Goal: Task Accomplishment & Management: Complete application form

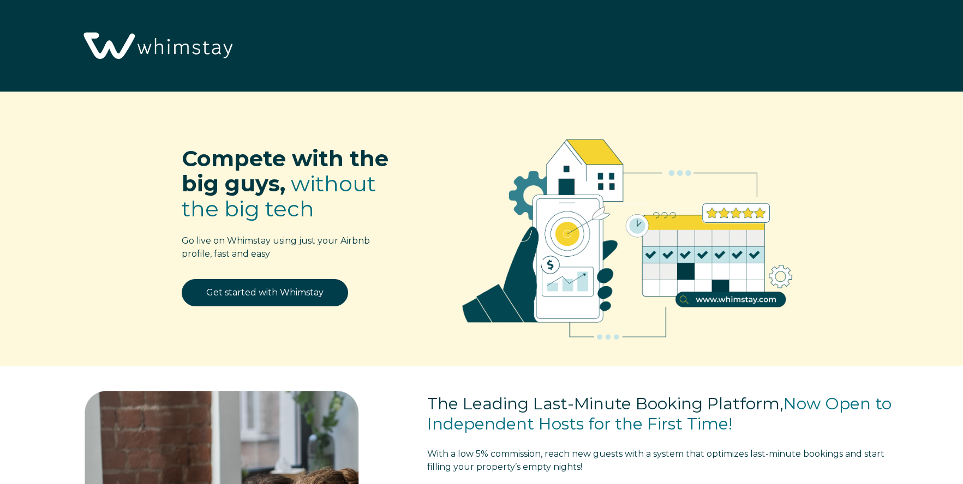
select select "US"
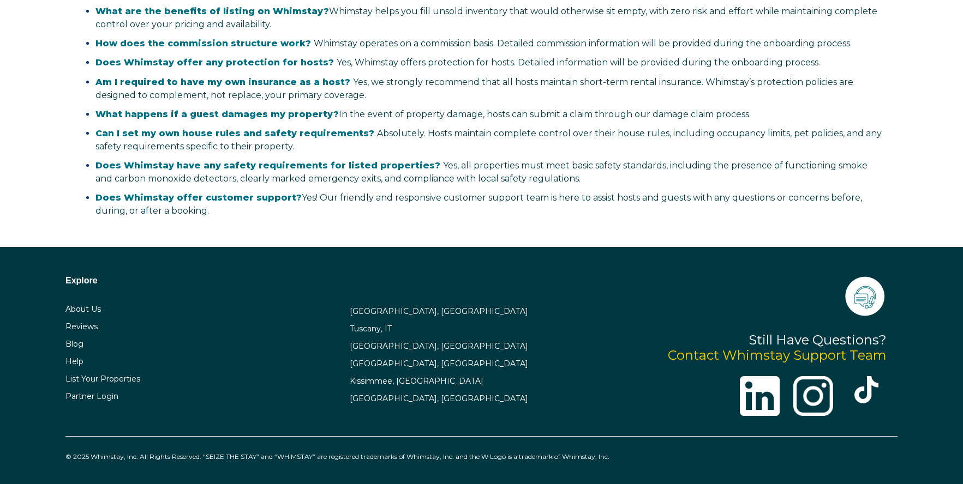
scroll to position [2183, 0]
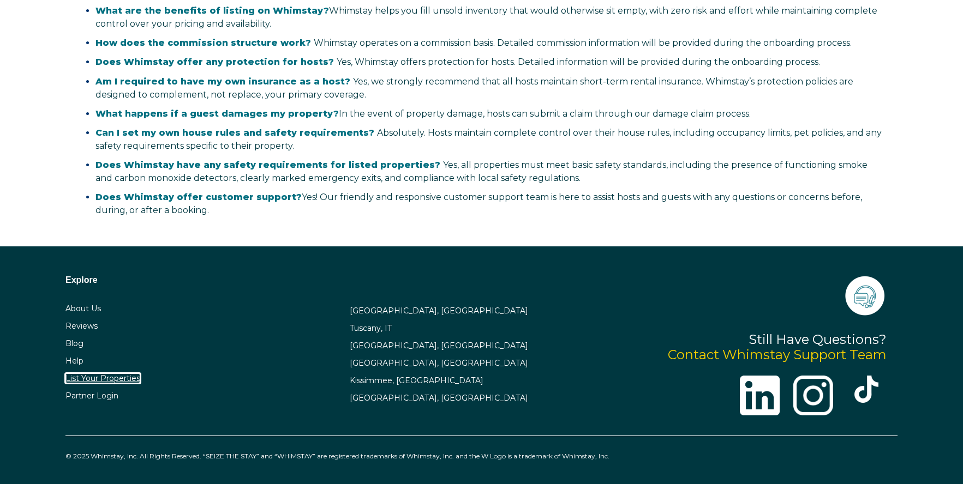
click at [107, 380] on link "List Your Properties" at bounding box center [102, 379] width 75 height 10
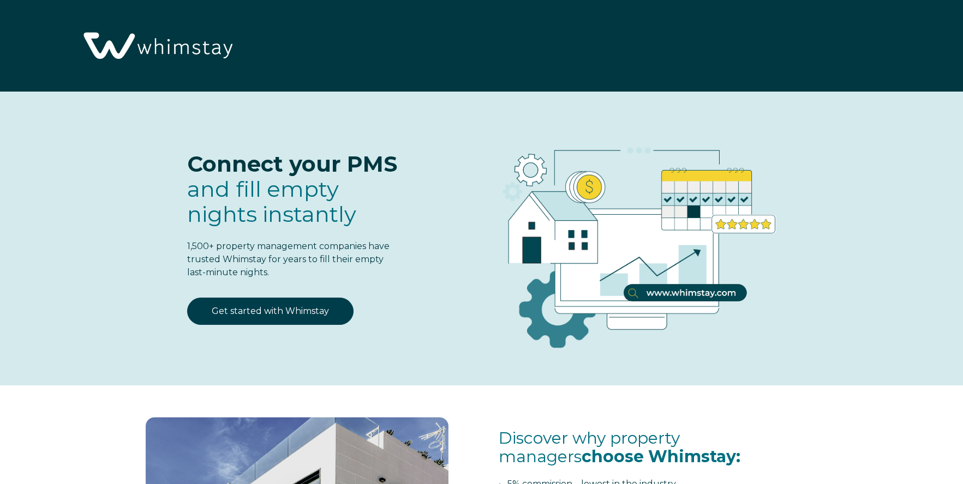
select select "US"
select select "Standard"
click at [319, 313] on link "Get started with Whimstay" at bounding box center [270, 311] width 166 height 27
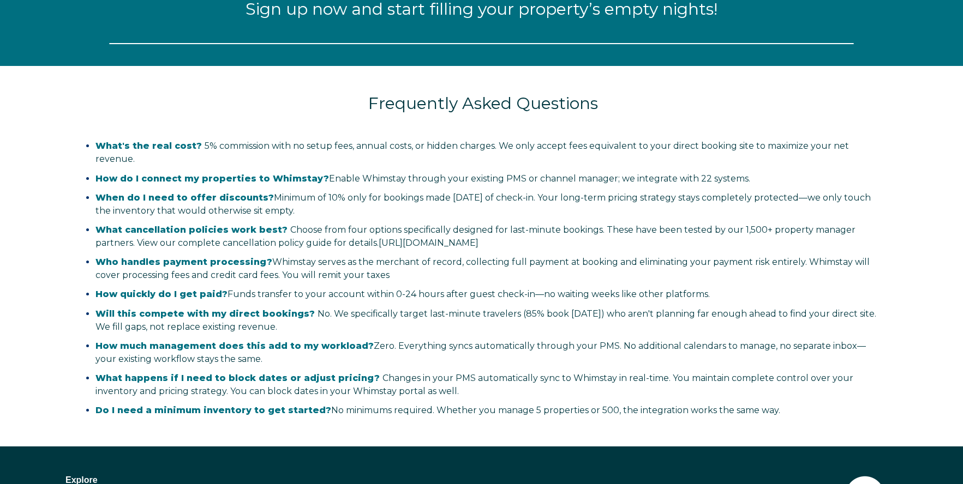
select select "US"
select select "Standard"
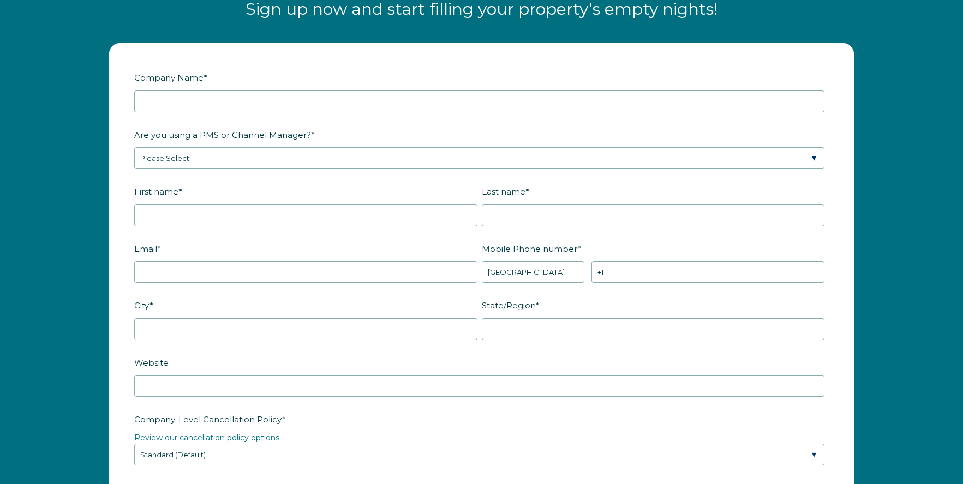
click at [316, 170] on fieldset "Are you using a PMS or Channel Manager? * Please Select Barefoot BookingPal Boo…" at bounding box center [481, 153] width 694 height 57
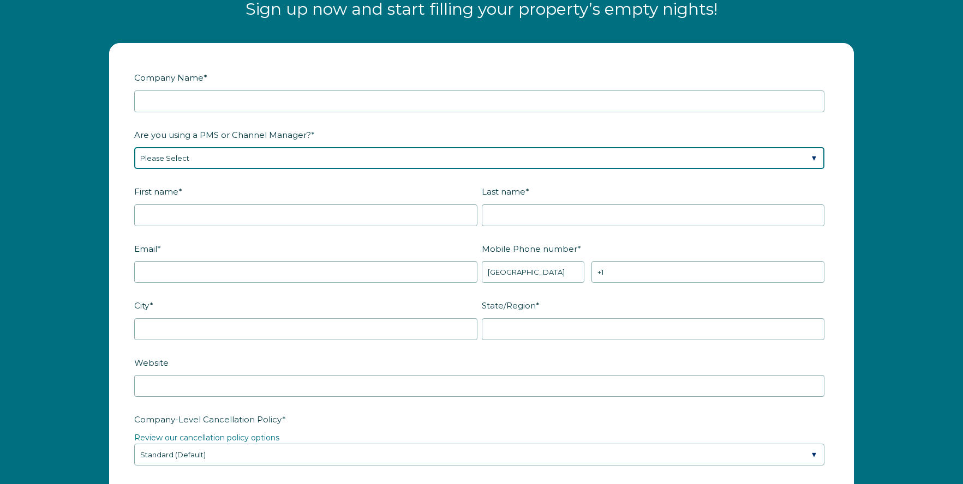
click at [317, 165] on select "Please Select Barefoot BookingPal Boost Brightside CiiRUS Escapia Guesty Hostaw…" at bounding box center [479, 158] width 690 height 22
select select "Not Listed"
click at [134, 147] on select "Please Select Barefoot BookingPal Boost Brightside CiiRUS Escapia Guesty Hostaw…" at bounding box center [479, 158] width 690 height 22
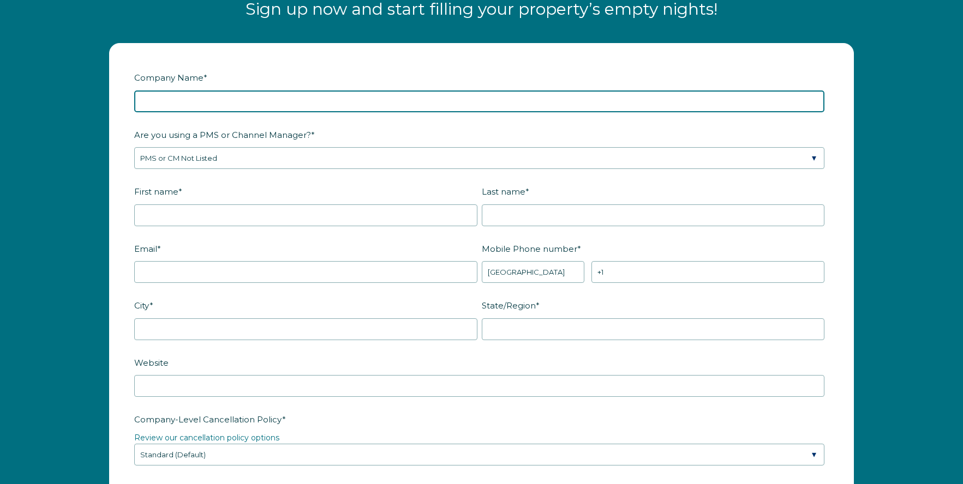
click at [220, 101] on input "Company Name *" at bounding box center [479, 102] width 690 height 22
type input "McQueen Homes LLC"
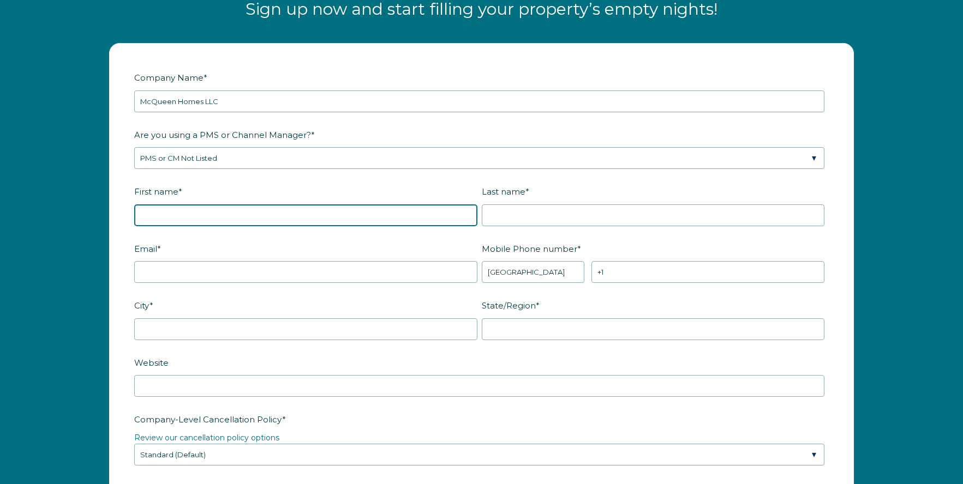
click at [173, 226] on input "First name *" at bounding box center [305, 216] width 343 height 22
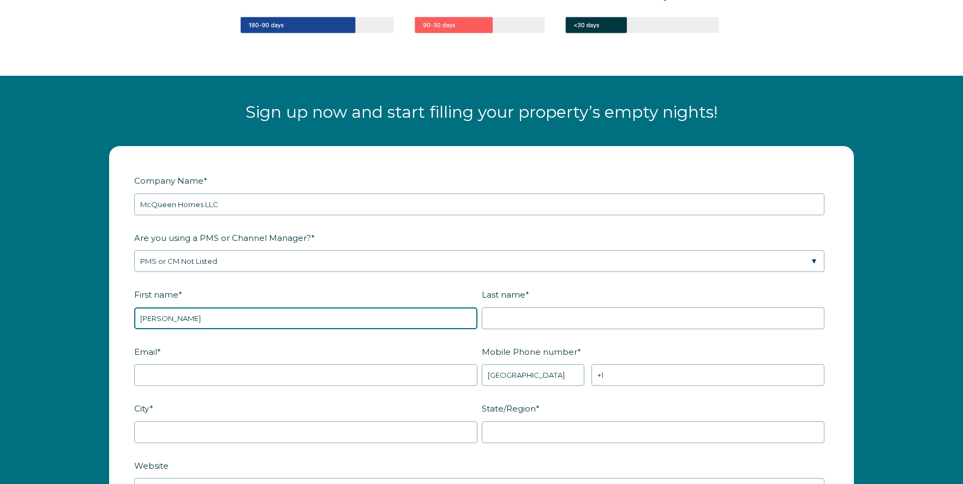
scroll to position [1239, 0]
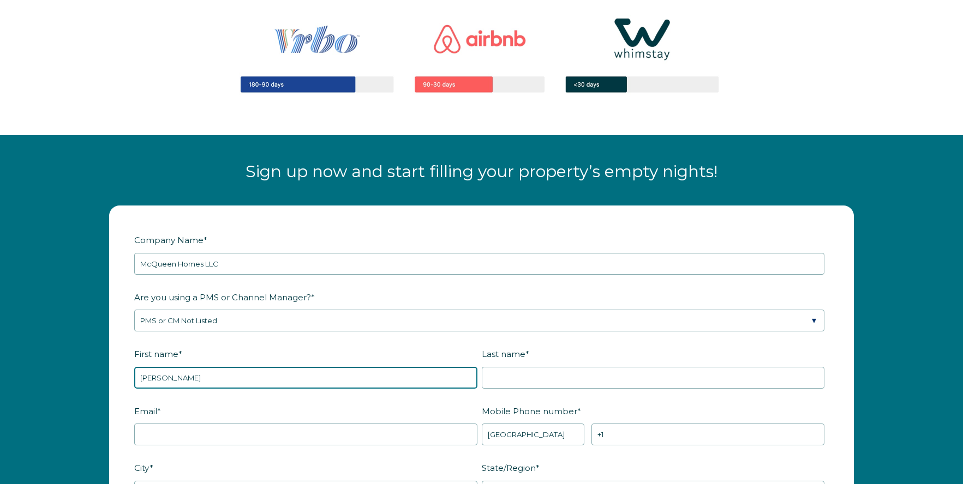
type input "Ronald"
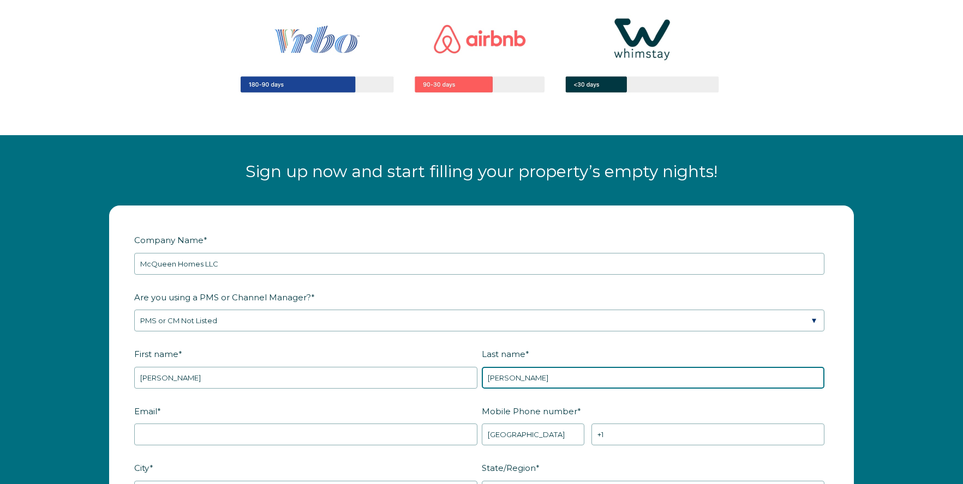
type input "McQueen"
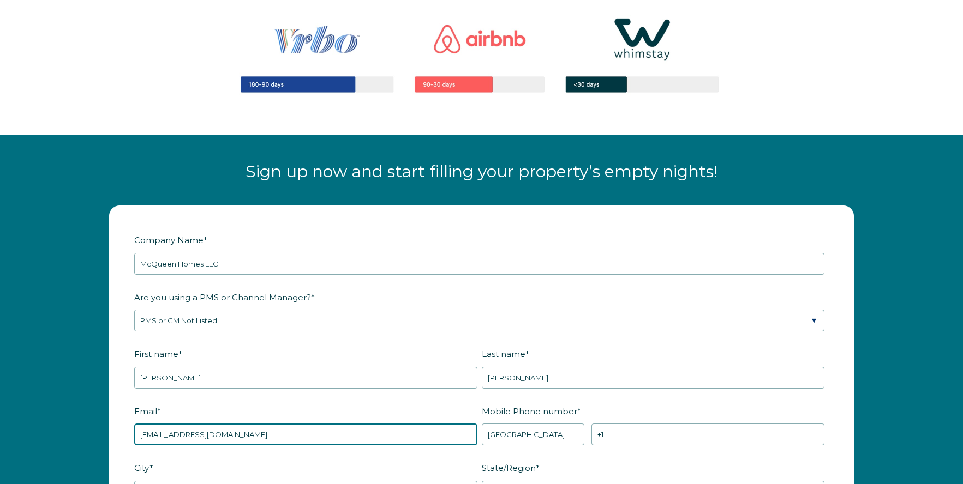
type input "forrent@mcqueenhomesllc.com"
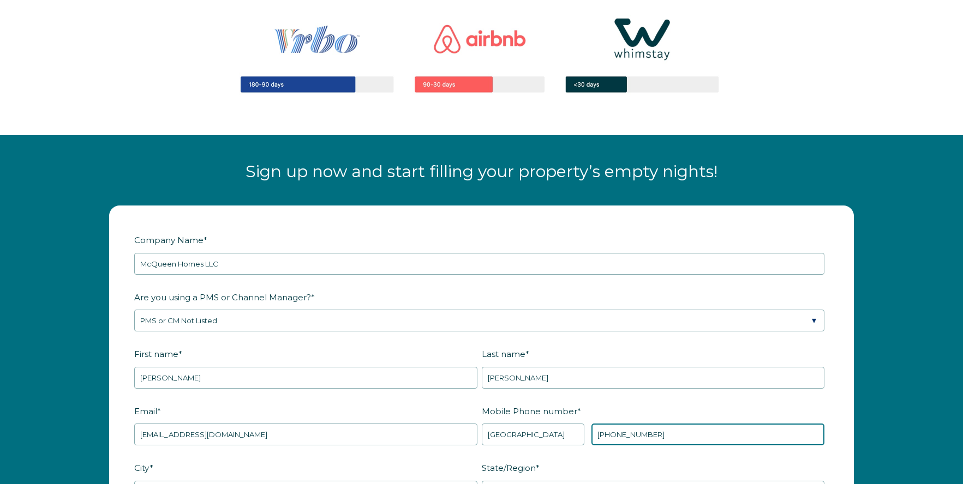
type input "+1 8317046637"
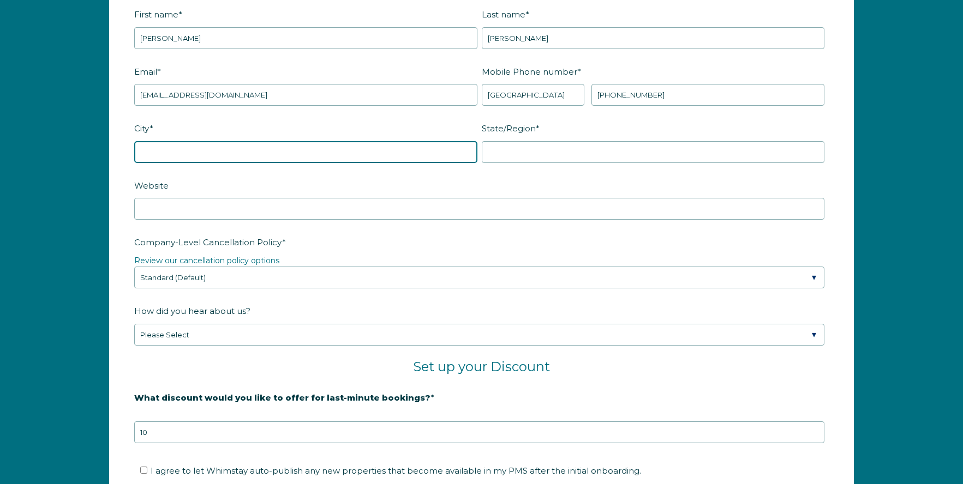
scroll to position [1577, 0]
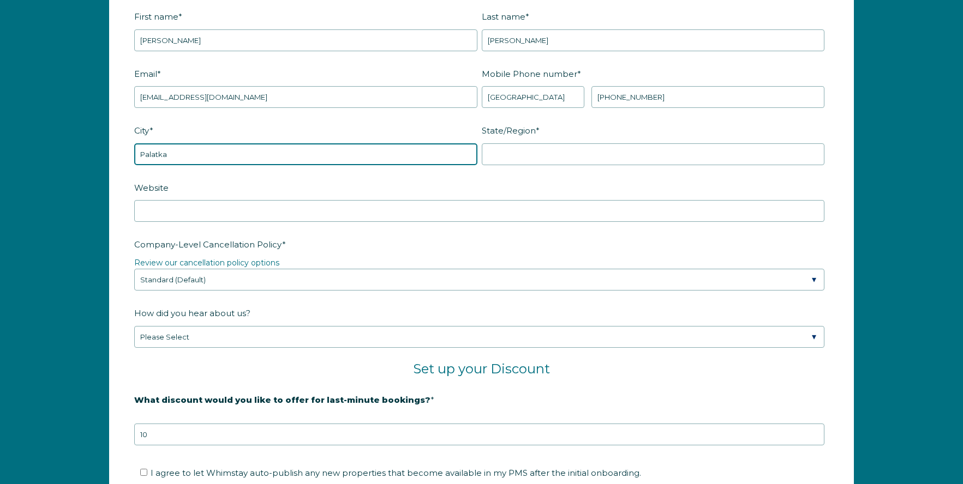
type input "Palatka"
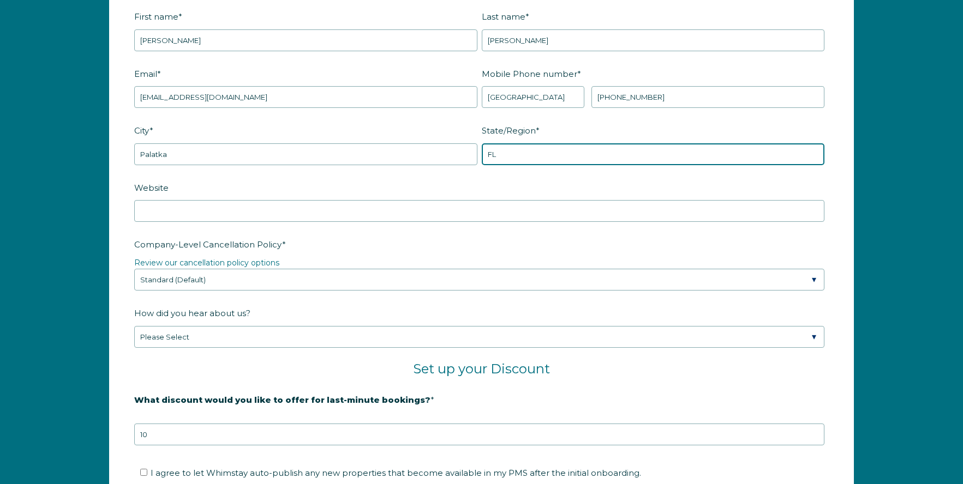
type input "FL"
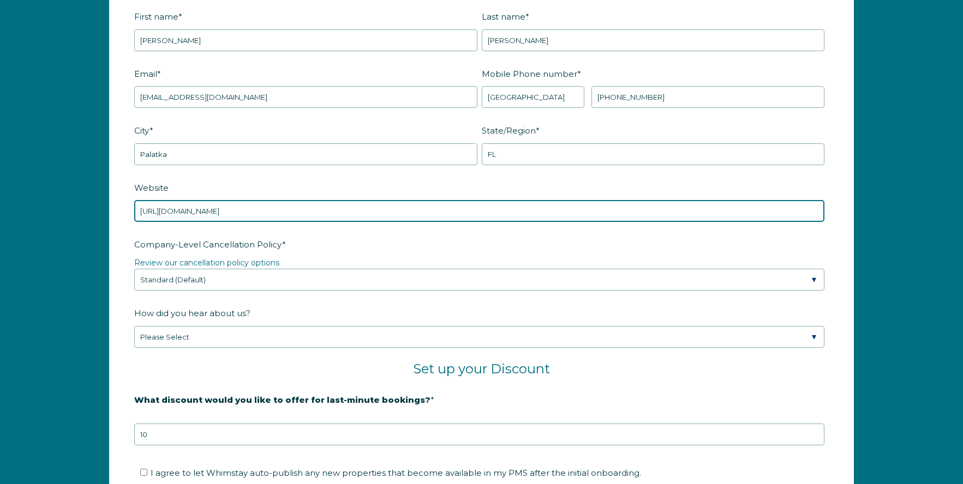
type input "https://mcqueenhomesllc.com"
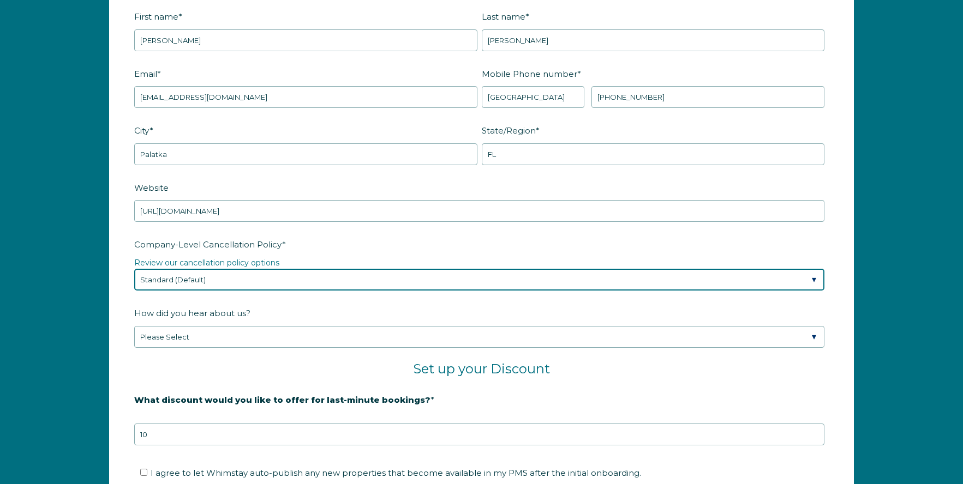
click at [287, 274] on select "Please Select Partial Standard (Default) Moderate Strict" at bounding box center [479, 280] width 690 height 22
select select "Strict"
click at [134, 269] on select "Please Select Partial Standard (Default) Moderate Strict" at bounding box center [479, 280] width 690 height 22
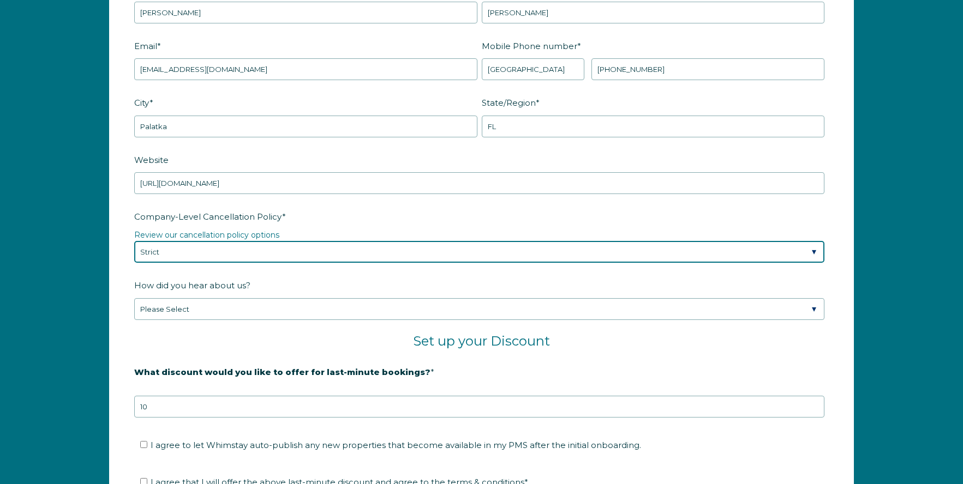
scroll to position [1609, 0]
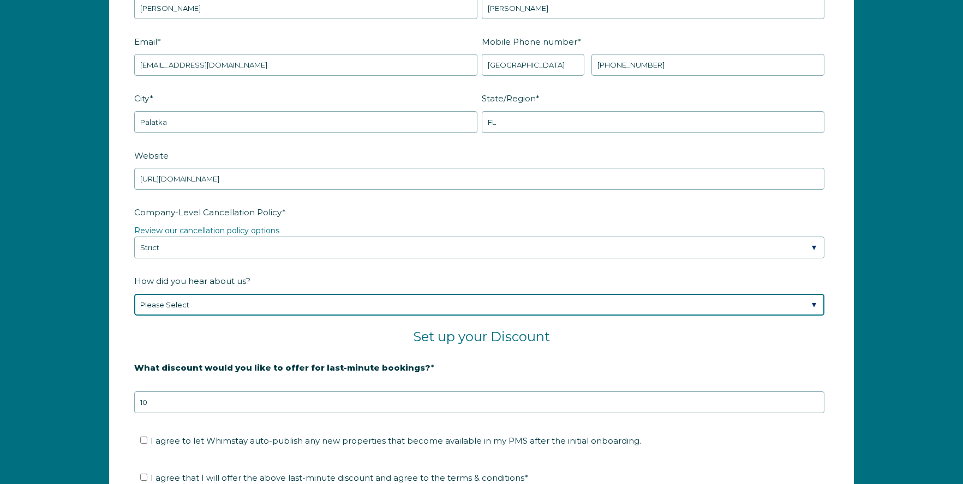
click at [291, 309] on select "Please Select Found Whimstay through a Google search Spoke to a Whimstay salesp…" at bounding box center [479, 305] width 690 height 22
click at [134, 294] on select "Please Select Found Whimstay through a Google search Spoke to a Whimstay salesp…" at bounding box center [479, 305] width 690 height 22
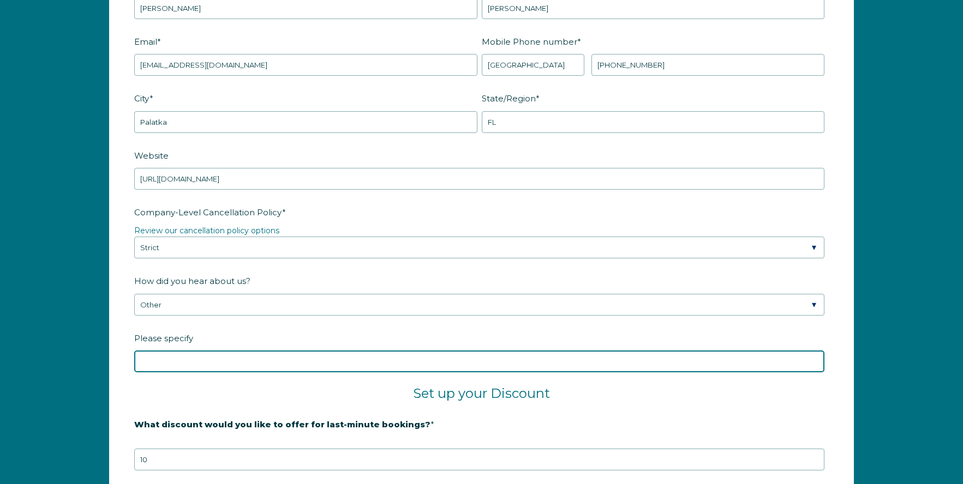
click at [269, 360] on input "Please specify" at bounding box center [479, 362] width 690 height 22
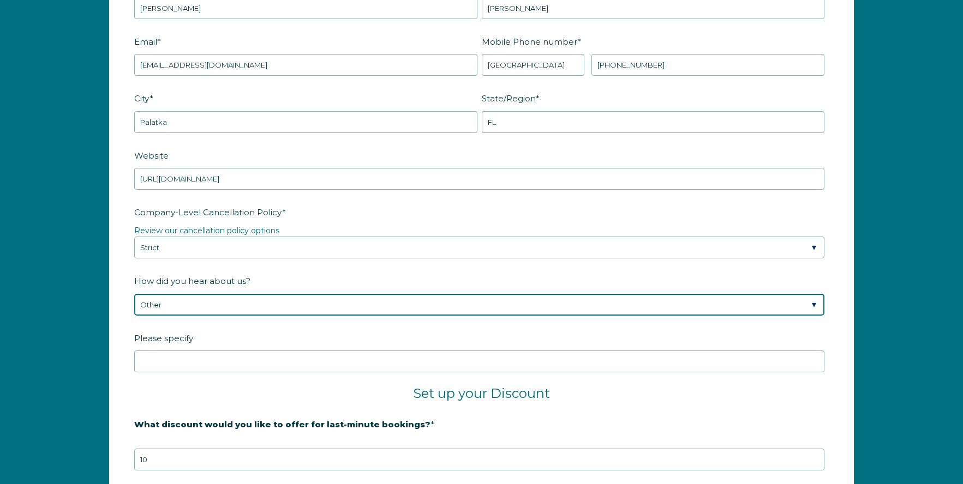
click at [261, 308] on select "Please Select Found Whimstay through a Google search Spoke to a Whimstay salesp…" at bounding box center [479, 305] width 690 height 22
select select "Podcast"
click at [134, 294] on select "Please Select Found Whimstay through a Google search Spoke to a Whimstay salesp…" at bounding box center [479, 305] width 690 height 22
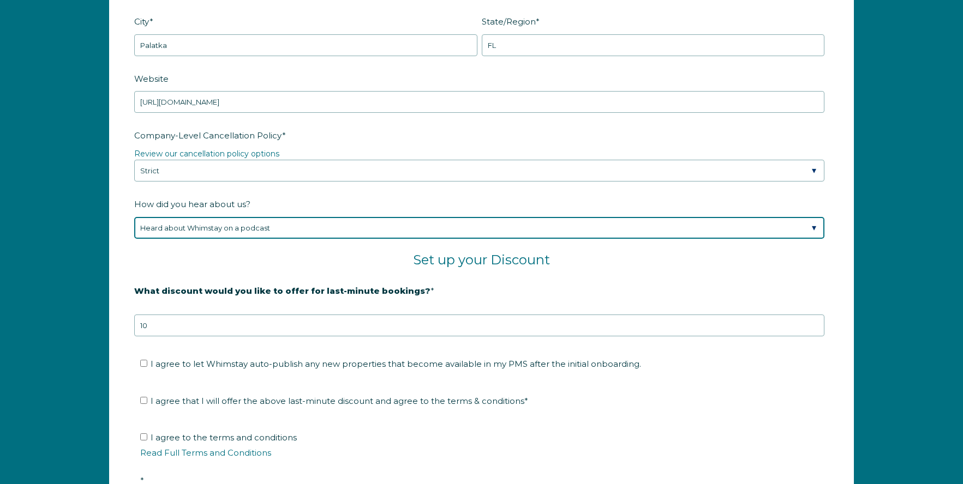
scroll to position [1693, 0]
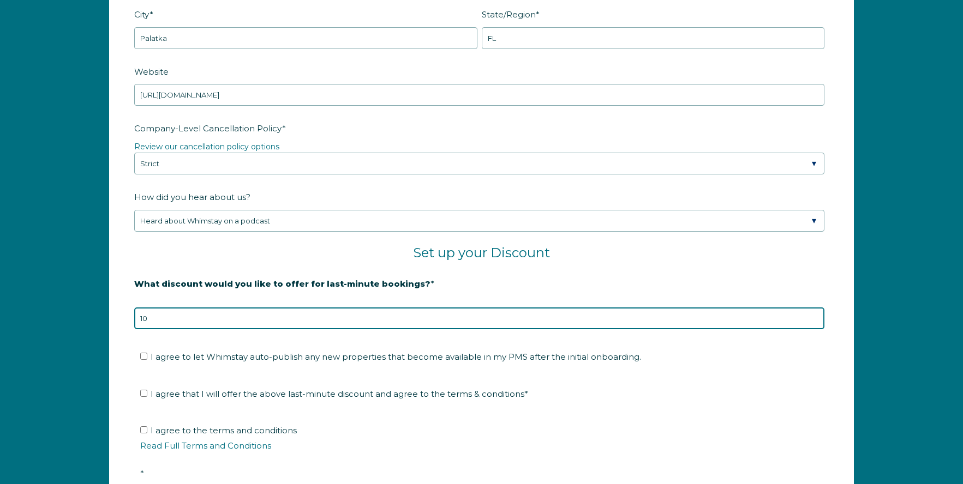
click at [186, 326] on input "10" at bounding box center [479, 319] width 690 height 22
click at [185, 325] on input "10" at bounding box center [479, 319] width 690 height 22
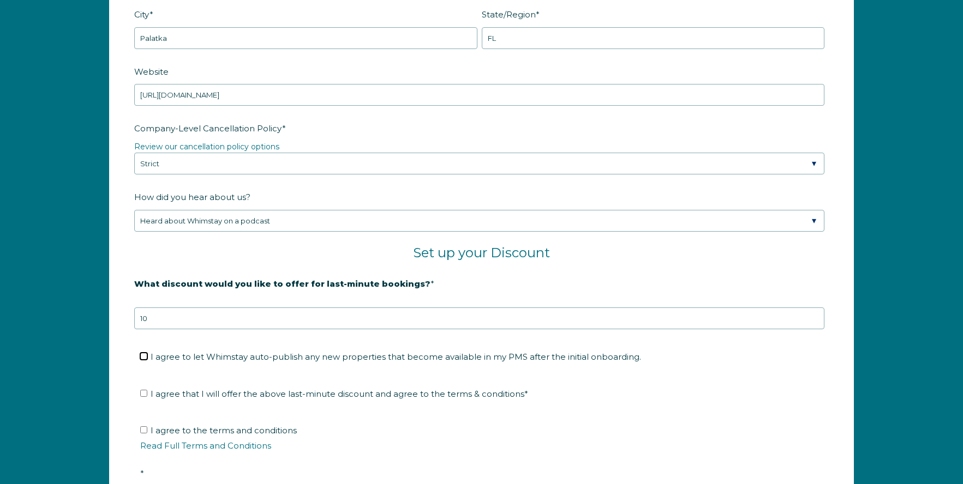
click at [143, 355] on input "I agree to let Whimstay auto-publish any new properties that become available i…" at bounding box center [143, 356] width 7 height 7
checkbox input "true"
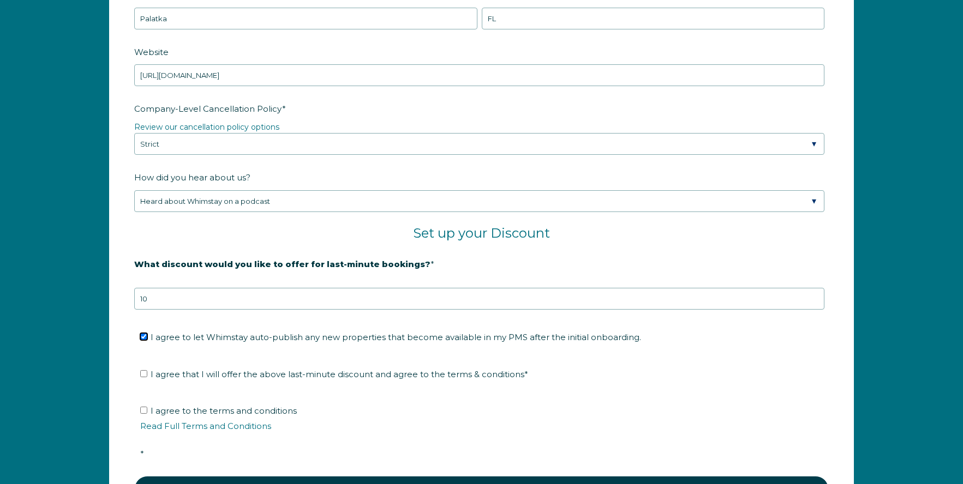
scroll to position [1722, 0]
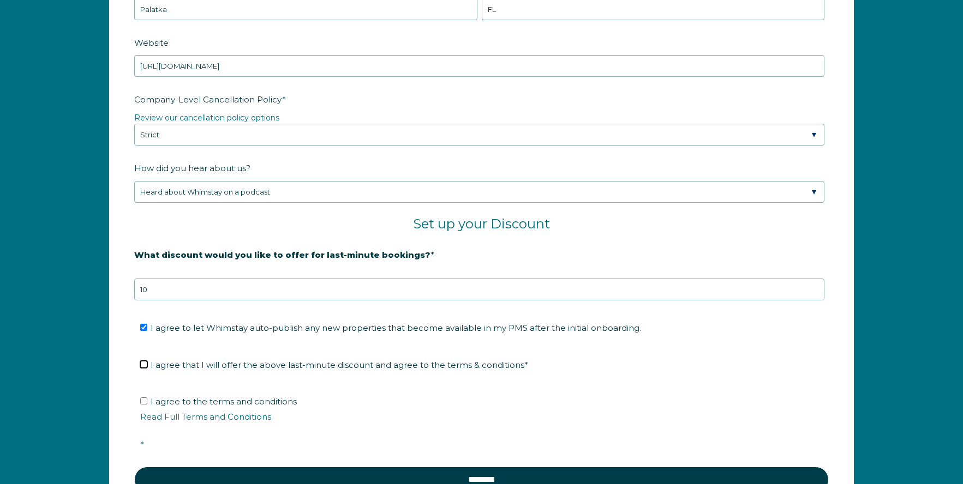
click at [146, 364] on input "I agree that I will offer the above last-minute discount and agree to the terms…" at bounding box center [143, 364] width 7 height 7
checkbox input "true"
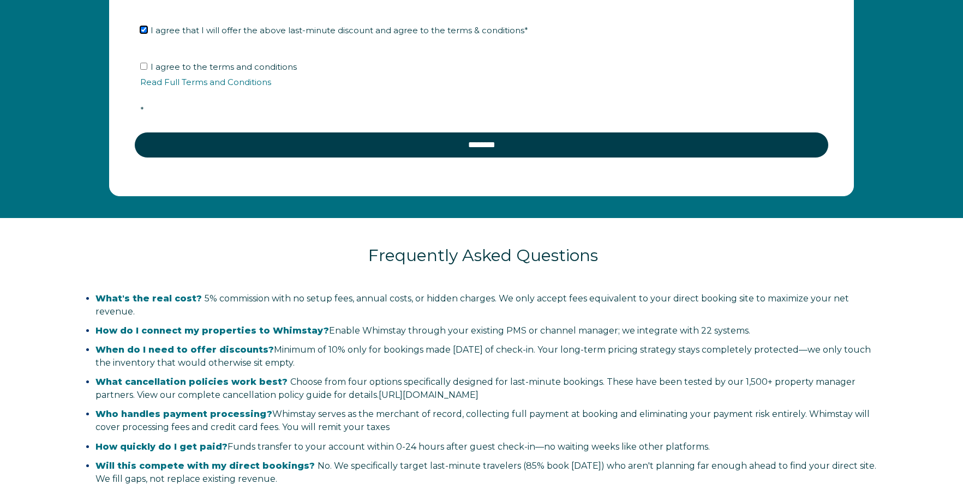
scroll to position [1937, 0]
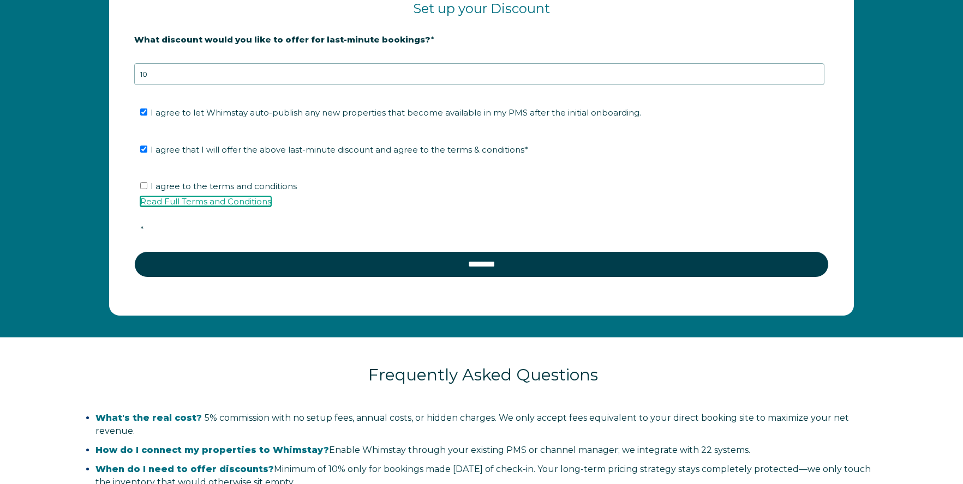
click at [223, 199] on link "Read Full Terms and Conditions" at bounding box center [205, 201] width 131 height 10
